Goal: Task Accomplishment & Management: Complete application form

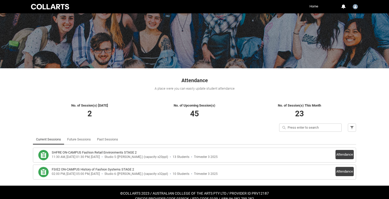
scroll to position [35, 0]
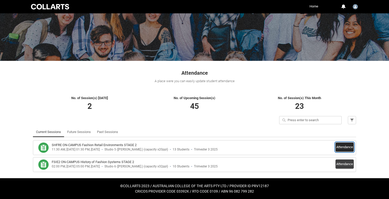
click at [341, 147] on button "Attendance" at bounding box center [344, 147] width 18 height 9
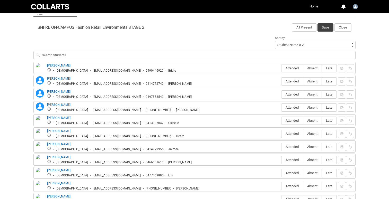
scroll to position [162, 0]
click at [292, 107] on span "Attended" at bounding box center [291, 107] width 21 height 4
click at [281, 107] on input "Attended" at bounding box center [281, 107] width 0 height 0
type lightning-radio-group "Attended"
radio input "true"
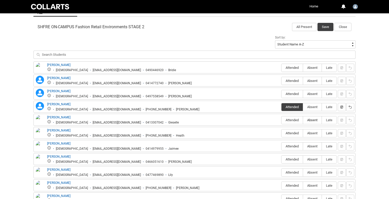
click at [312, 121] on span "Absent" at bounding box center [312, 120] width 19 height 4
click at [303, 120] on input "Absent" at bounding box center [303, 120] width 0 height 0
type lightning-radio-group "Absent"
radio input "true"
click at [288, 133] on span "Attended" at bounding box center [291, 133] width 21 height 4
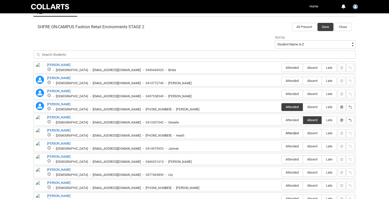
click at [281, 133] on input "Attended" at bounding box center [281, 133] width 0 height 0
type lightning-radio-group "Attended"
radio input "true"
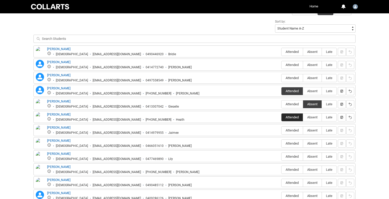
scroll to position [189, 0]
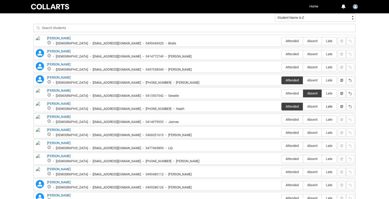
click at [327, 107] on span "Late" at bounding box center [329, 107] width 15 height 4
click at [322, 107] on input "Late" at bounding box center [321, 106] width 0 height 0
type lightning-radio-group "Late"
radio input "true"
click at [288, 159] on span "Attended" at bounding box center [291, 159] width 21 height 4
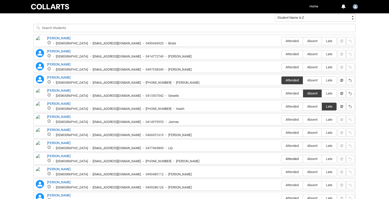
click at [281, 159] on input "Attended" at bounding box center [281, 159] width 0 height 0
type lightning-radio-group "Attended"
radio input "true"
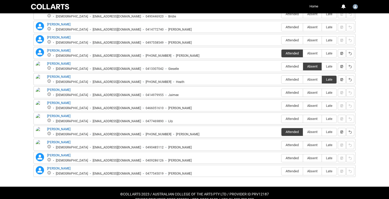
scroll to position [224, 0]
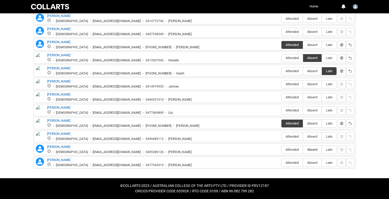
click at [311, 149] on span "Absent" at bounding box center [312, 150] width 19 height 4
click at [303, 150] on input "Absent" at bounding box center [303, 150] width 0 height 0
type lightning-radio-group "Absent"
radio input "true"
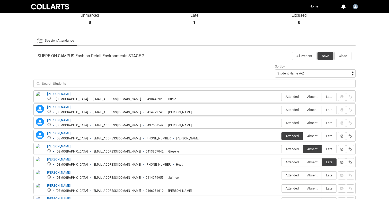
scroll to position [137, 0]
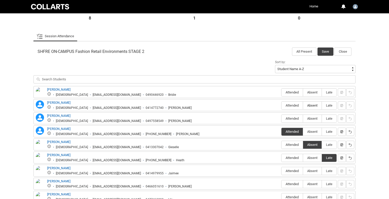
click at [311, 105] on span "Absent" at bounding box center [312, 106] width 19 height 4
click at [303, 105] on input "Absent" at bounding box center [303, 105] width 0 height 0
type lightning-radio-group "Absent"
radio input "true"
click at [310, 92] on span "Absent" at bounding box center [312, 92] width 19 height 4
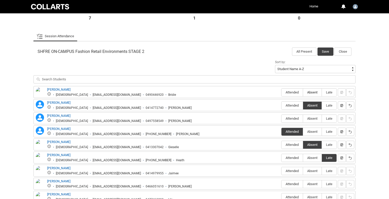
click at [303, 92] on input "Absent" at bounding box center [303, 92] width 0 height 0
type lightning-radio-group "Absent"
radio input "true"
click at [289, 117] on span "Attended" at bounding box center [291, 119] width 21 height 4
click at [281, 119] on input "Attended" at bounding box center [281, 119] width 0 height 0
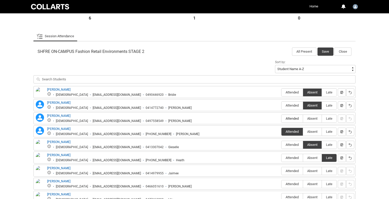
type lightning-radio-group "Attended"
radio input "true"
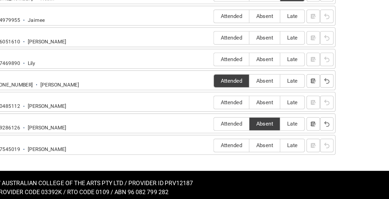
scroll to position [221, 0]
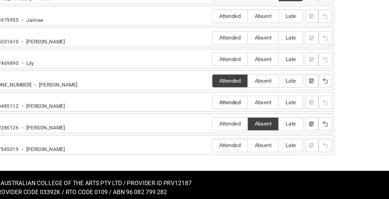
click at [289, 140] on span "Attended" at bounding box center [291, 140] width 21 height 4
click at [281, 140] on input "Attended" at bounding box center [281, 140] width 0 height 0
type lightning-radio-group "Attended"
radio input "true"
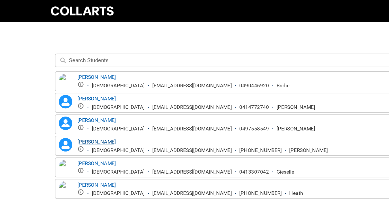
scroll to position [179, 0]
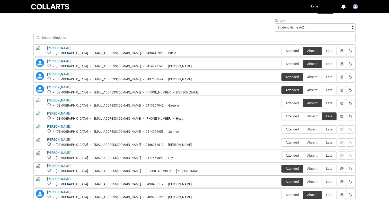
click at [289, 50] on span "Attended" at bounding box center [291, 51] width 21 height 4
click at [281, 51] on input "Attended" at bounding box center [281, 51] width 0 height 0
type lightning-radio-group "Attended"
radio input "true"
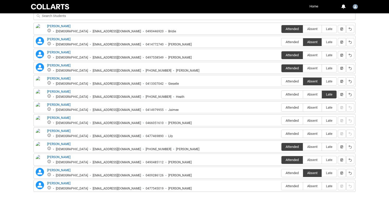
scroll to position [208, 0]
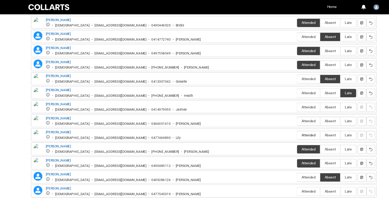
click at [290, 125] on span "Attended" at bounding box center [291, 126] width 21 height 4
click at [281, 126] on input "Attended" at bounding box center [281, 126] width 0 height 0
type lightning-radio-group "Attended"
radio input "true"
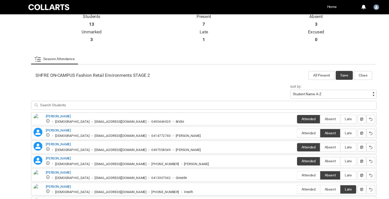
scroll to position [114, 0]
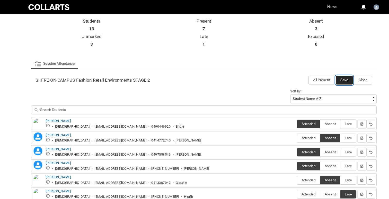
click at [324, 76] on button "Save" at bounding box center [325, 75] width 16 height 8
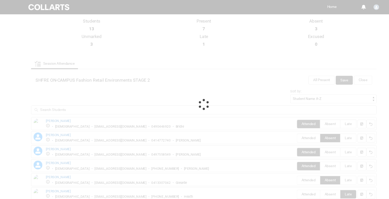
scroll to position [35, 0]
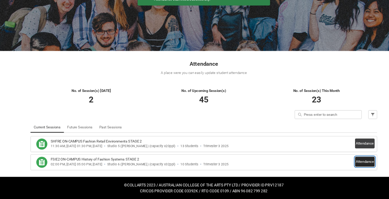
click at [343, 164] on button "Attendance" at bounding box center [344, 164] width 18 height 9
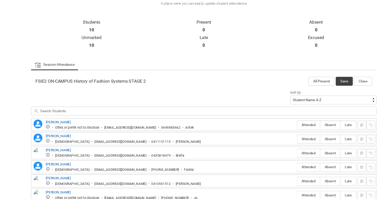
scroll to position [110, 0]
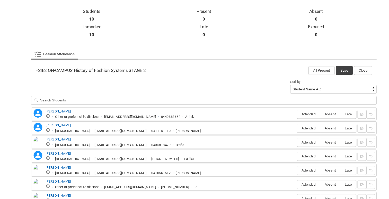
click at [287, 120] on span "Attended" at bounding box center [291, 120] width 21 height 4
click at [281, 120] on input "Attended" at bounding box center [281, 120] width 0 height 0
type lightning-radio-group "Attended"
radio input "true"
click at [311, 133] on span "Absent" at bounding box center [312, 133] width 19 height 4
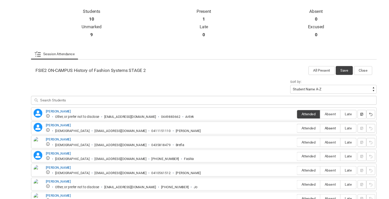
click at [303, 133] on input "Absent" at bounding box center [303, 133] width 0 height 0
type lightning-radio-group "Absent"
radio input "true"
click at [290, 145] on span "Attended" at bounding box center [291, 146] width 21 height 4
click at [281, 146] on input "Attended" at bounding box center [281, 146] width 0 height 0
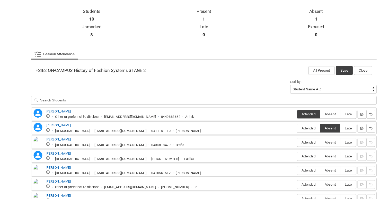
type lightning-radio-group "Attended"
radio input "true"
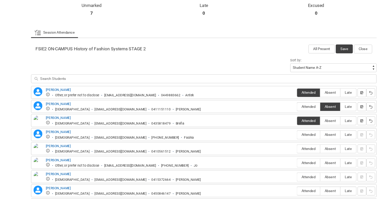
scroll to position [143, 0]
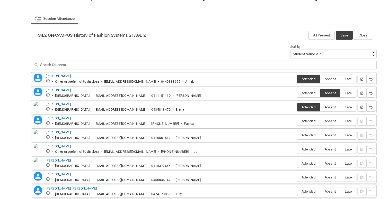
click at [289, 127] on span "Attended" at bounding box center [291, 126] width 21 height 4
click at [281, 126] on input "Attended" at bounding box center [281, 126] width 0 height 0
type lightning-radio-group "Attended"
radio input "true"
click at [288, 139] on span "Attended" at bounding box center [291, 140] width 21 height 4
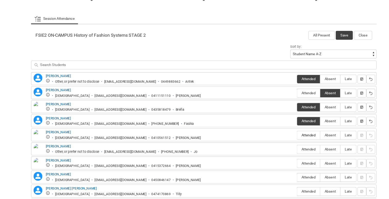
click at [281, 139] on input "Attended" at bounding box center [281, 139] width 0 height 0
type lightning-radio-group "Attended"
radio input "true"
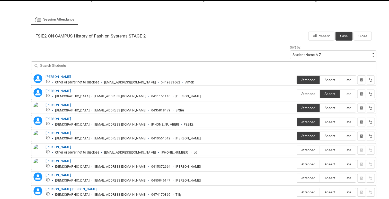
click at [291, 153] on span "Attended" at bounding box center [291, 153] width 21 height 4
click at [281, 153] on input "Attended" at bounding box center [281, 152] width 0 height 0
type lightning-radio-group "Attended"
radio input "true"
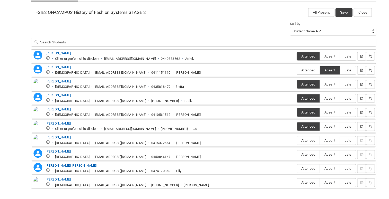
scroll to position [164, 0]
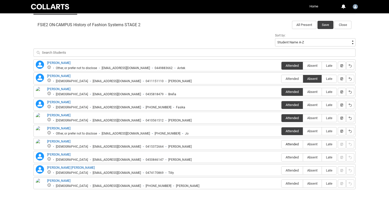
click at [289, 144] on span "Attended" at bounding box center [291, 144] width 21 height 4
click at [281, 144] on input "Attended" at bounding box center [281, 144] width 0 height 0
type lightning-radio-group "Attended"
radio input "true"
click at [289, 169] on span "Attended" at bounding box center [291, 171] width 21 height 4
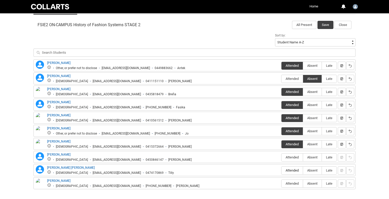
click at [281, 170] on input "Attended" at bounding box center [281, 170] width 0 height 0
type lightning-radio-group "Attended"
radio input "true"
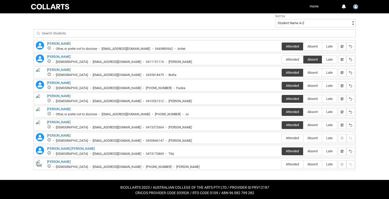
scroll to position [183, 0]
click at [289, 164] on span "Attended" at bounding box center [291, 165] width 21 height 4
click at [281, 165] on input "Attended" at bounding box center [281, 165] width 0 height 0
type lightning-radio-group "Attended"
radio input "true"
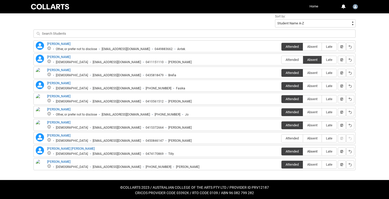
click at [311, 152] on span "Absent" at bounding box center [312, 152] width 19 height 4
click at [303, 152] on input "Absent" at bounding box center [303, 151] width 0 height 0
type lightning-radio-group "Absent"
radio input "true"
click at [290, 137] on span "Attended" at bounding box center [291, 138] width 21 height 4
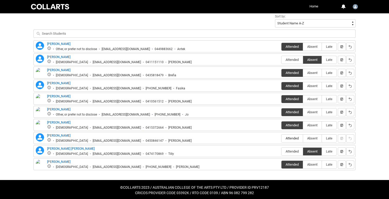
click at [281, 138] on input "Attended" at bounding box center [281, 138] width 0 height 0
type lightning-radio-group "Attended"
radio input "true"
click at [312, 125] on span "Absent" at bounding box center [312, 125] width 19 height 4
click at [303, 125] on input "Absent" at bounding box center [303, 125] width 0 height 0
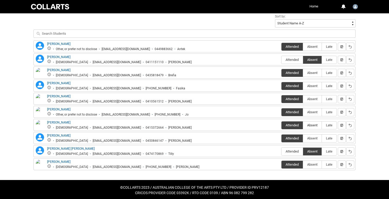
type lightning-radio-group "Absent"
radio input "true"
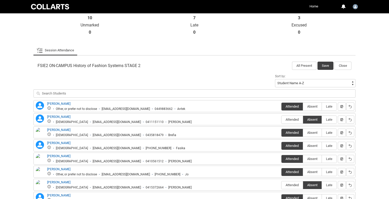
scroll to position [123, 0]
click at [325, 66] on button "Save" at bounding box center [325, 65] width 16 height 8
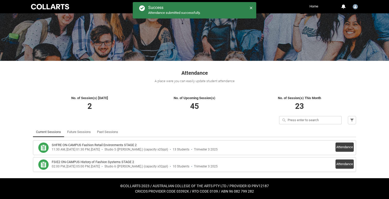
scroll to position [35, 0]
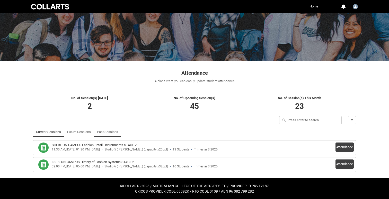
click at [115, 132] on link "Past Sessions" at bounding box center [107, 132] width 21 height 10
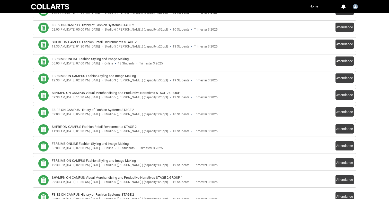
scroll to position [211, 0]
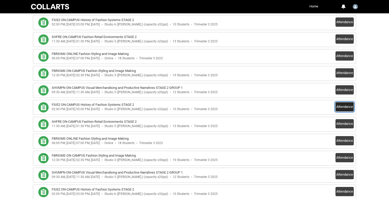
click at [342, 108] on button "Attendance" at bounding box center [344, 106] width 18 height 9
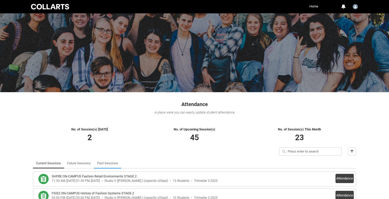
scroll to position [35, 0]
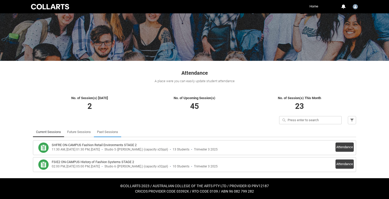
click at [111, 133] on link "Past Sessions" at bounding box center [107, 132] width 21 height 10
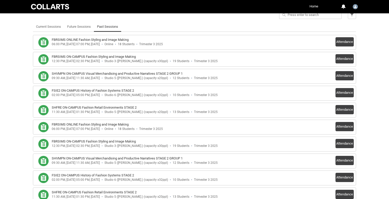
scroll to position [142, 0]
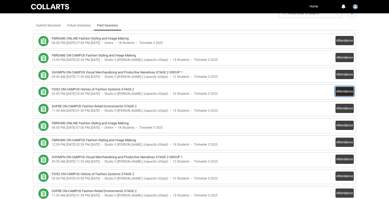
click at [347, 91] on button "Attendance" at bounding box center [344, 91] width 18 height 9
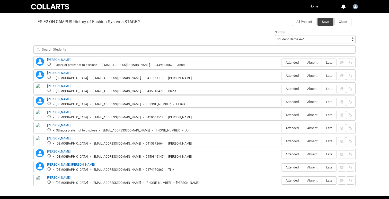
scroll to position [168, 0]
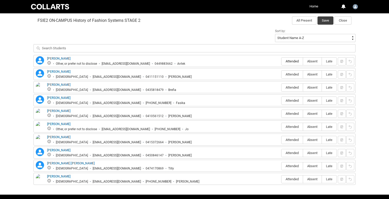
click at [288, 62] on span "Attended" at bounding box center [291, 61] width 21 height 4
click at [281, 61] on input "Attended" at bounding box center [281, 61] width 0 height 0
type lightning-radio-group "Attended"
radio input "true"
click at [312, 74] on span "Absent" at bounding box center [312, 74] width 19 height 4
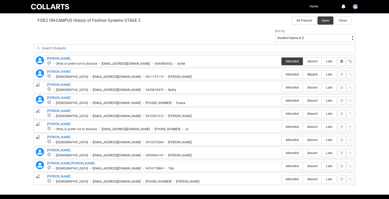
click at [303, 74] on input "Absent" at bounding box center [303, 74] width 0 height 0
type lightning-radio-group "Absent"
radio input "true"
click at [289, 87] on span "Attended" at bounding box center [291, 88] width 21 height 4
click at [281, 87] on input "Attended" at bounding box center [281, 87] width 0 height 0
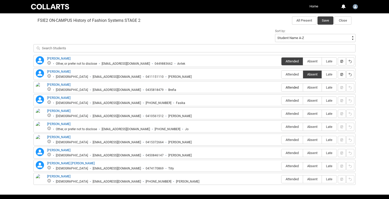
type lightning-radio-group "Attended"
radio input "true"
click at [288, 100] on span "Attended" at bounding box center [291, 101] width 21 height 4
click at [281, 101] on input "Attended" at bounding box center [281, 101] width 0 height 0
type lightning-radio-group "Attended"
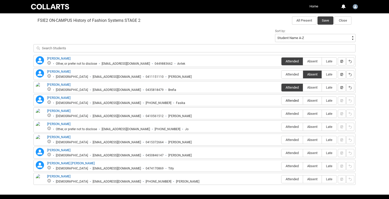
radio input "true"
click at [289, 113] on span "Attended" at bounding box center [291, 114] width 21 height 4
click at [281, 114] on input "Attended" at bounding box center [281, 114] width 0 height 0
type lightning-radio-group "Attended"
radio input "true"
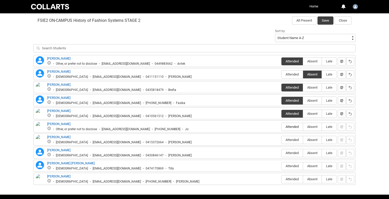
click at [289, 125] on span "Attended" at bounding box center [291, 127] width 21 height 4
click at [281, 127] on input "Attended" at bounding box center [281, 127] width 0 height 0
type lightning-radio-group "Attended"
radio input "true"
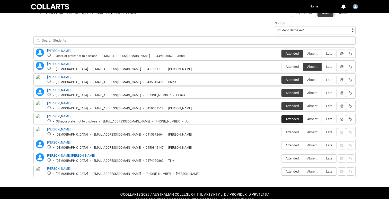
scroll to position [185, 0]
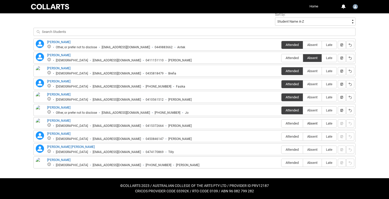
click at [310, 124] on span "Absent" at bounding box center [312, 124] width 19 height 4
click at [303, 124] on input "Absent" at bounding box center [303, 123] width 0 height 0
type lightning-radio-group "Absent"
radio input "true"
click at [290, 137] on span "Attended" at bounding box center [291, 137] width 21 height 4
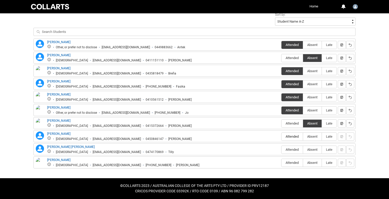
click at [281, 137] on input "Attended" at bounding box center [281, 136] width 0 height 0
type lightning-radio-group "Attended"
radio input "true"
click at [310, 150] on span "Absent" at bounding box center [312, 150] width 19 height 4
click at [303, 150] on input "Absent" at bounding box center [303, 150] width 0 height 0
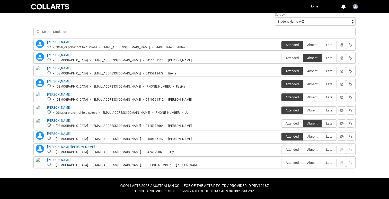
type lightning-radio-group "Absent"
radio input "true"
click at [289, 163] on span "Attended" at bounding box center [291, 163] width 21 height 4
click at [281, 163] on input "Attended" at bounding box center [281, 163] width 0 height 0
type lightning-radio-group "Attended"
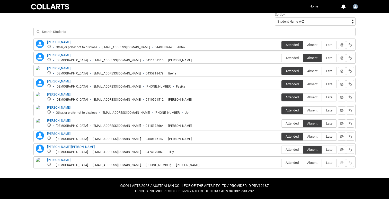
radio input "true"
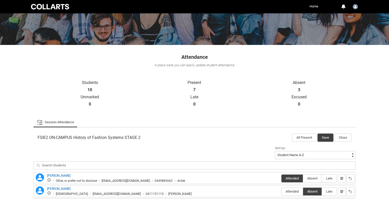
scroll to position [49, 0]
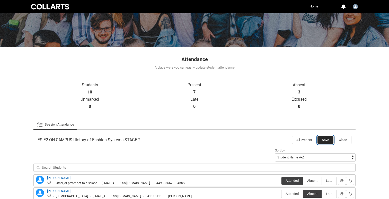
click at [324, 139] on button "Save" at bounding box center [325, 140] width 16 height 8
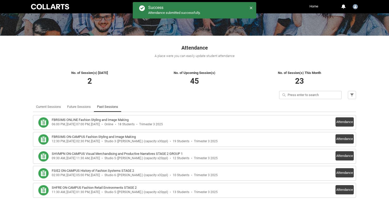
scroll to position [20, 0]
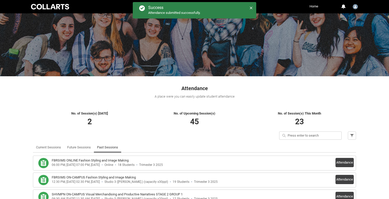
click at [111, 147] on link "Past Sessions" at bounding box center [107, 147] width 21 height 10
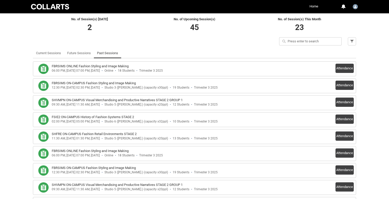
scroll to position [115, 0]
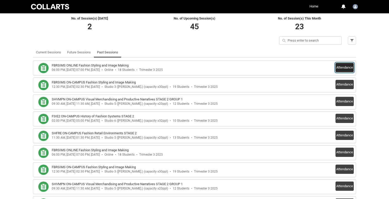
click at [343, 67] on button "Attendance" at bounding box center [344, 67] width 18 height 9
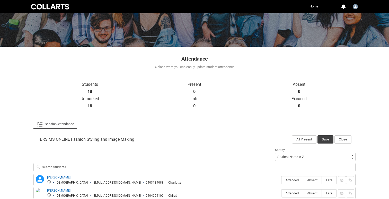
scroll to position [5, 0]
